Goal: Find contact information: Find contact information

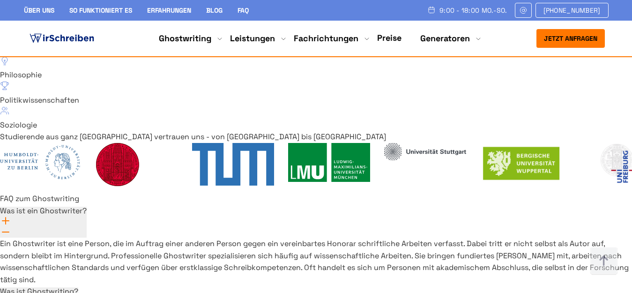
scroll to position [6694, 0]
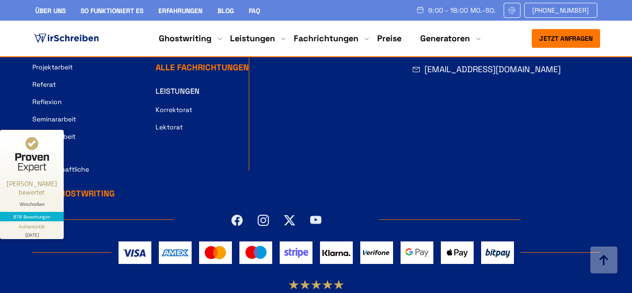
scroll to position [1332, 0]
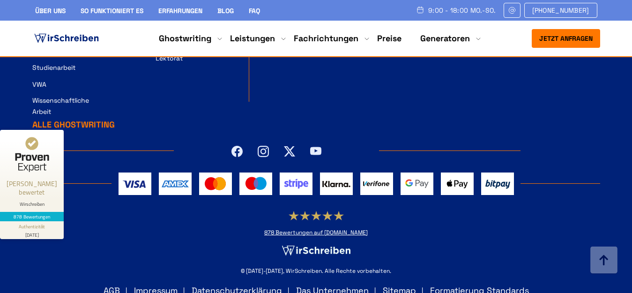
drag, startPoint x: 324, startPoint y: 275, endPoint x: 334, endPoint y: 275, distance: 9.4
click at [324, 285] on link "Das Unternehmen" at bounding box center [332, 290] width 73 height 11
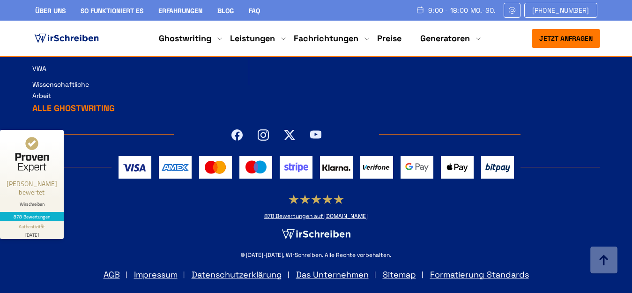
scroll to position [1560, 0]
click at [160, 273] on link "Impressum" at bounding box center [156, 274] width 44 height 11
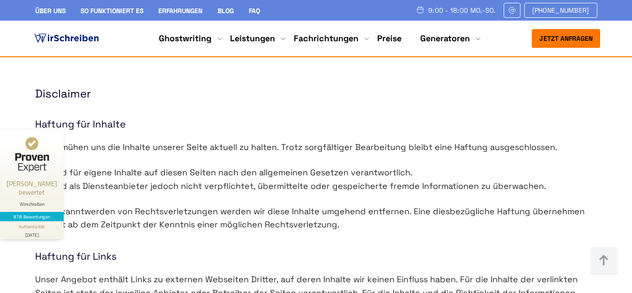
scroll to position [750, 0]
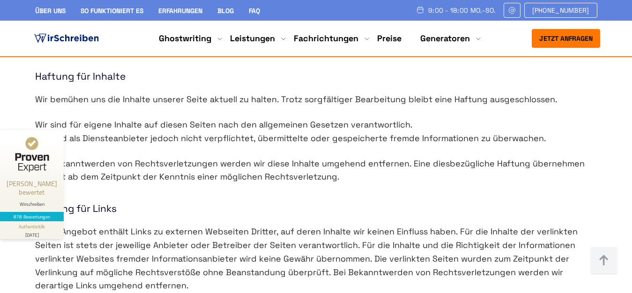
click at [42, 11] on link "Über uns" at bounding box center [50, 11] width 30 height 8
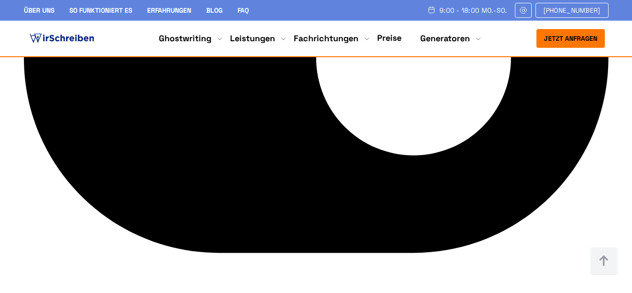
scroll to position [4216, 0]
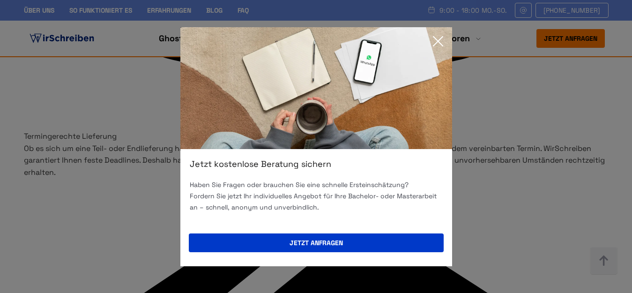
click at [434, 45] on icon at bounding box center [438, 41] width 19 height 19
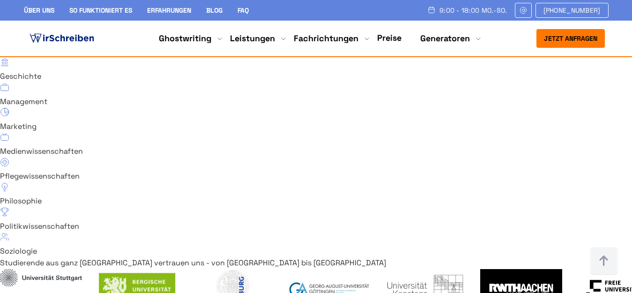
scroll to position [6746, 0]
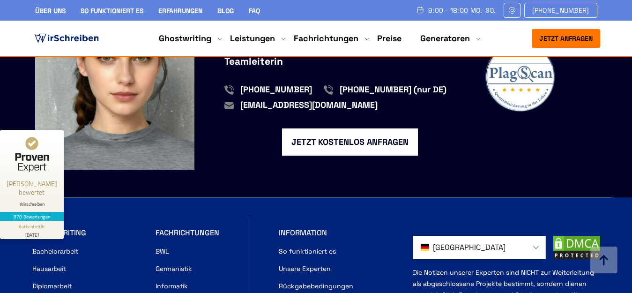
scroll to position [890, 0]
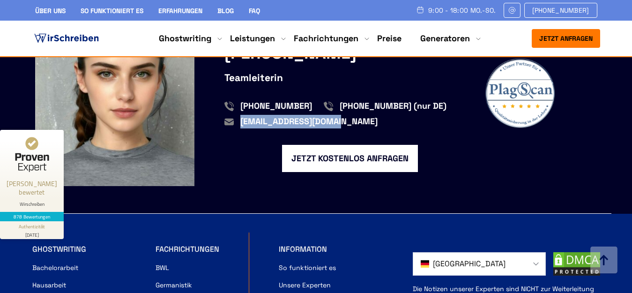
drag, startPoint x: 346, startPoint y: 108, endPoint x: 240, endPoint y: 110, distance: 105.9
click at [240, 110] on div "Ihr persönlicher Ansprechpartner Clara Mayer Teamleiterin +41415126005 +4980000…" at bounding box center [349, 95] width 251 height 154
copy span "[EMAIL_ADDRESS][DOMAIN_NAME]"
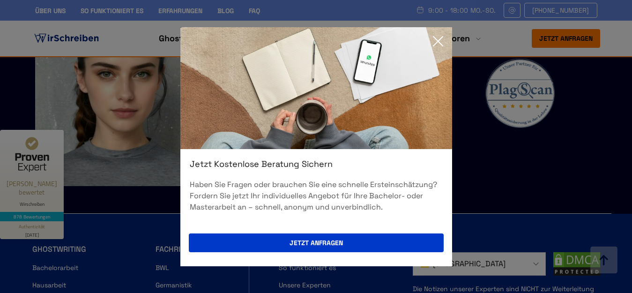
drag, startPoint x: 437, startPoint y: 42, endPoint x: 445, endPoint y: 31, distance: 14.3
click at [437, 42] on icon at bounding box center [437, 41] width 9 height 9
